Goal: Task Accomplishment & Management: Manage account settings

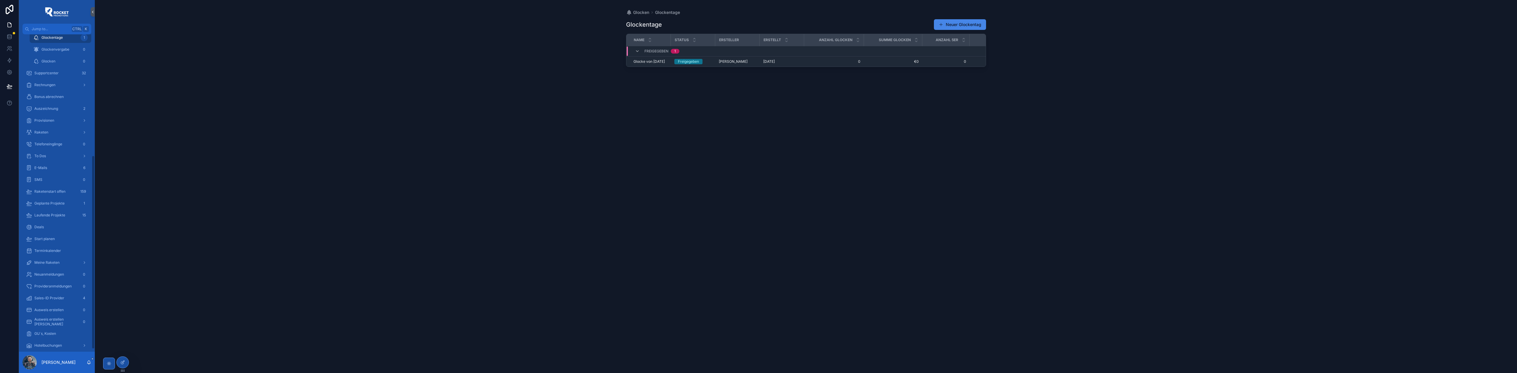
scroll to position [203, 0]
click at [64, 254] on div "Geld" at bounding box center [57, 255] width 62 height 9
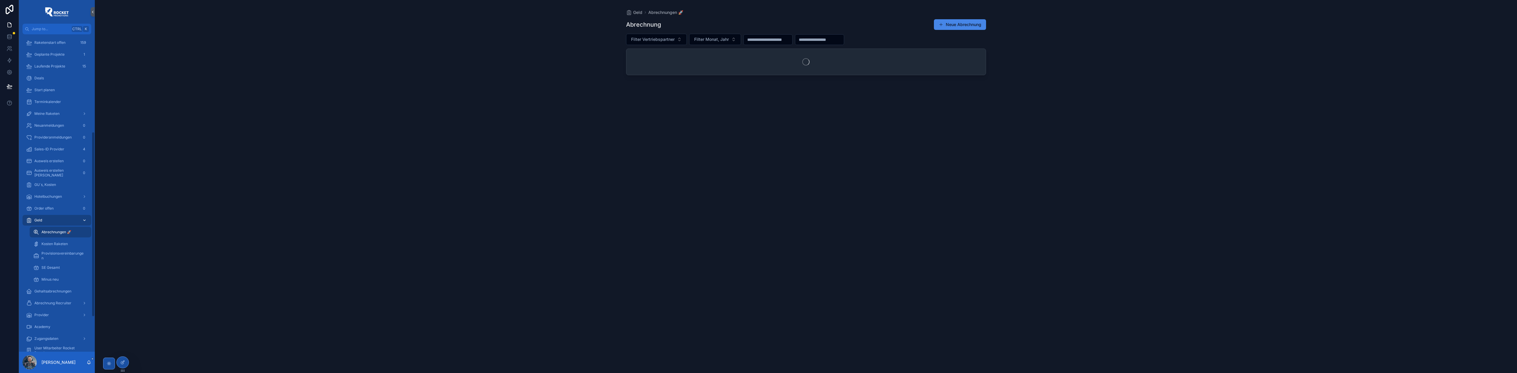
scroll to position [167, 0]
click at [664, 41] on span "Filter Vertriebspartner" at bounding box center [653, 39] width 44 height 6
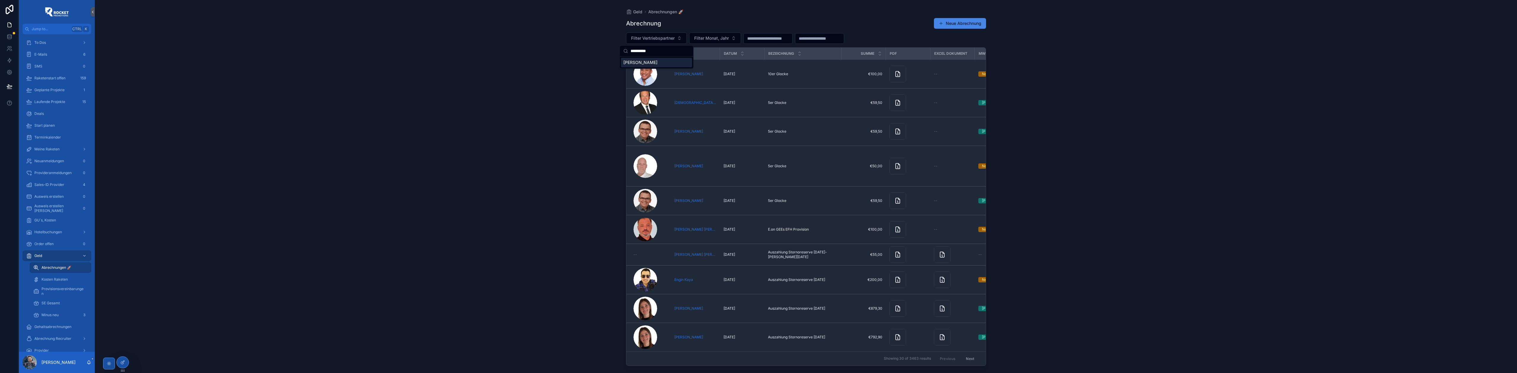
type input "**********"
click at [662, 61] on div "[PERSON_NAME]" at bounding box center [656, 62] width 71 height 9
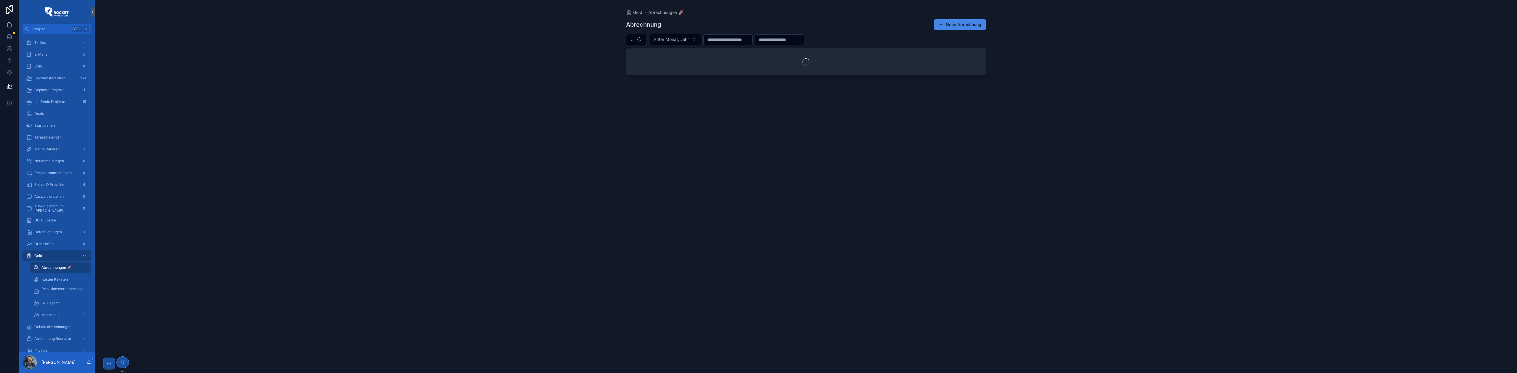
click at [591, 49] on div "Geld Abrechnungen 🚀 Abrechnung Neue Abrechnung ... Filter Monat, Jahr" at bounding box center [806, 186] width 1422 height 373
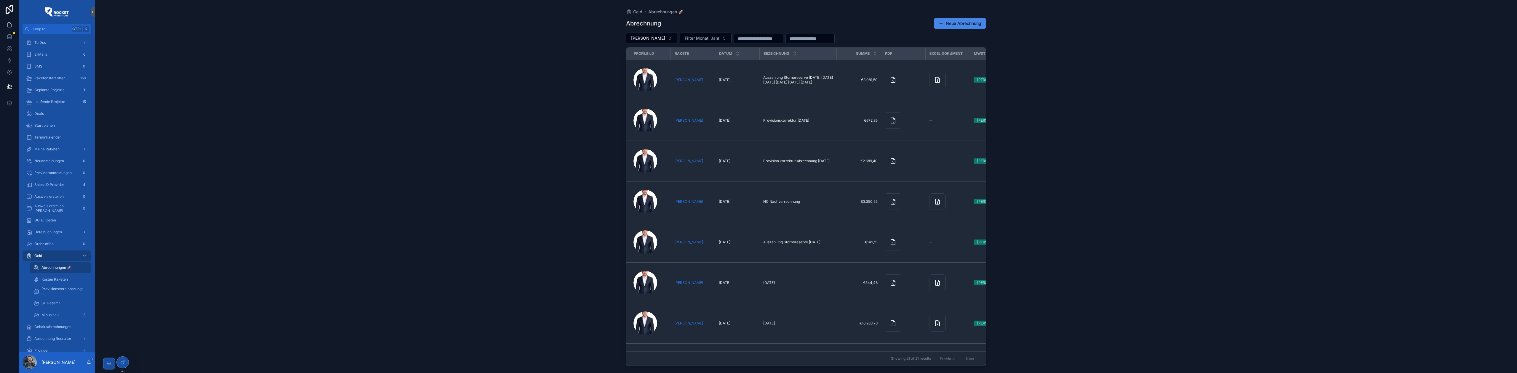
click at [593, 88] on div "Geld Abrechnungen 🚀 Abrechnung Neue Abrechnung [PERSON_NAME] Filter Monat, Jahr…" at bounding box center [806, 186] width 1422 height 373
click at [41, 43] on span "To Dos" at bounding box center [40, 42] width 12 height 5
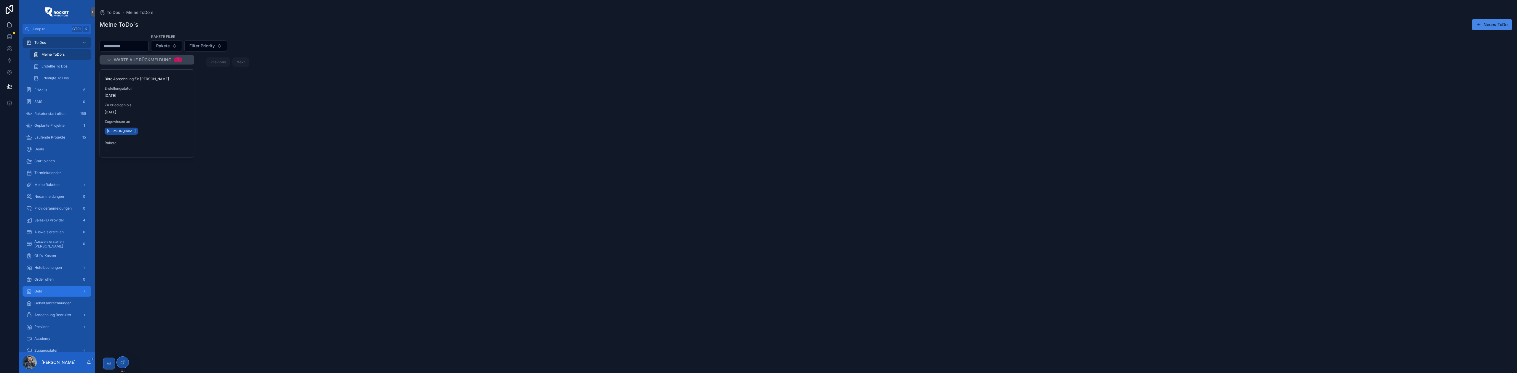
click at [63, 289] on div "Geld" at bounding box center [57, 291] width 62 height 9
